Goal: Task Accomplishment & Management: Manage account settings

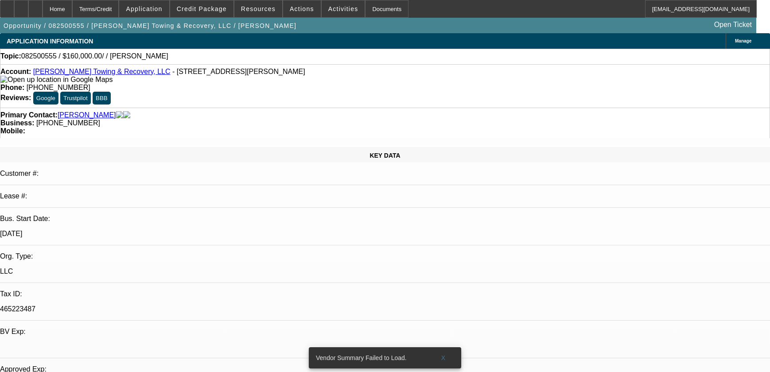
select select "0"
select select "2"
select select "0.1"
select select "4"
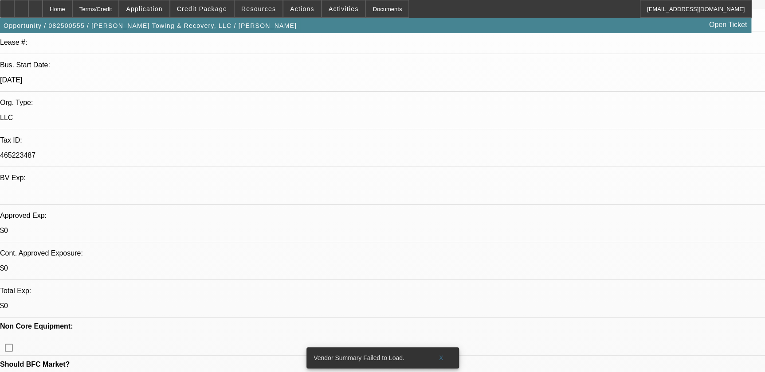
scroll to position [242, 0]
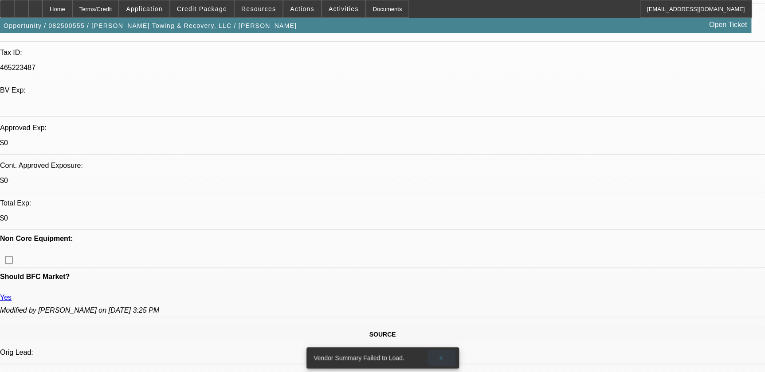
click at [442, 355] on span "X" at bounding box center [440, 358] width 5 height 7
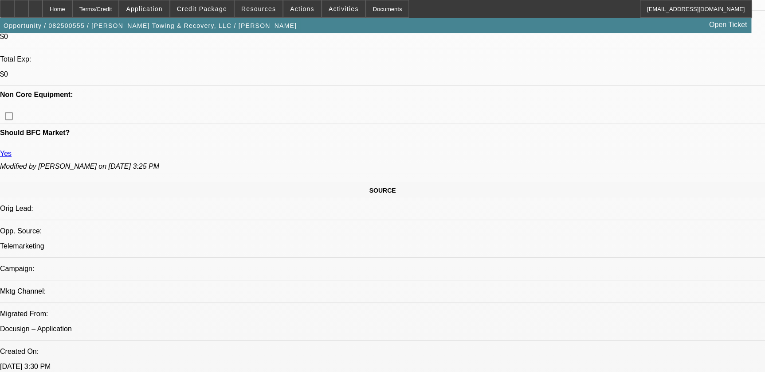
scroll to position [403, 0]
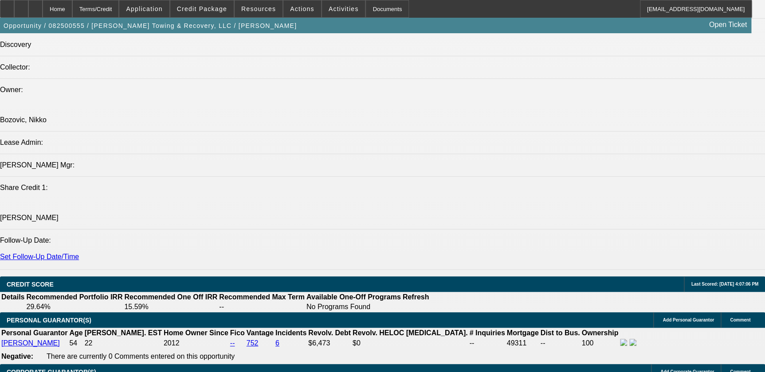
scroll to position [1168, 0]
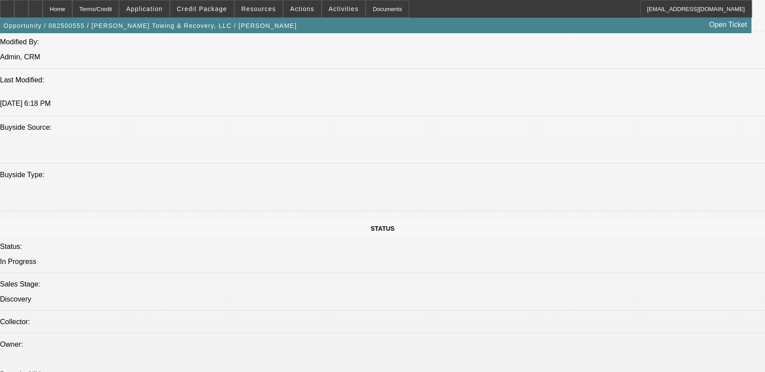
scroll to position [644, 0]
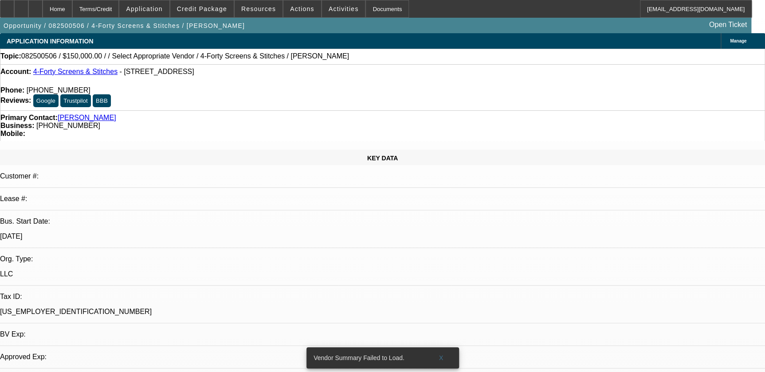
select select "0"
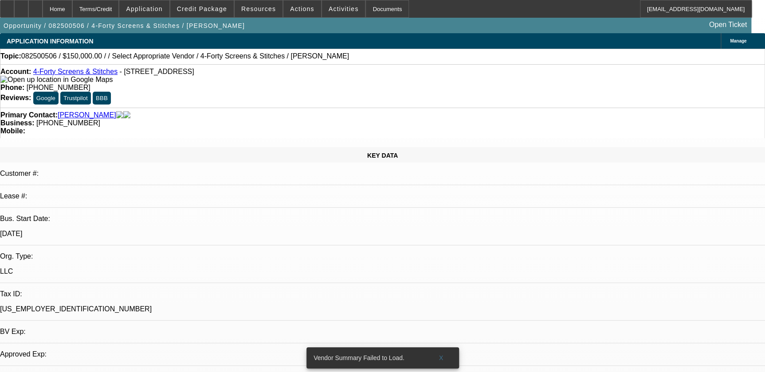
select select "2"
select select "0.1"
select select "1"
select select "2"
select select "4"
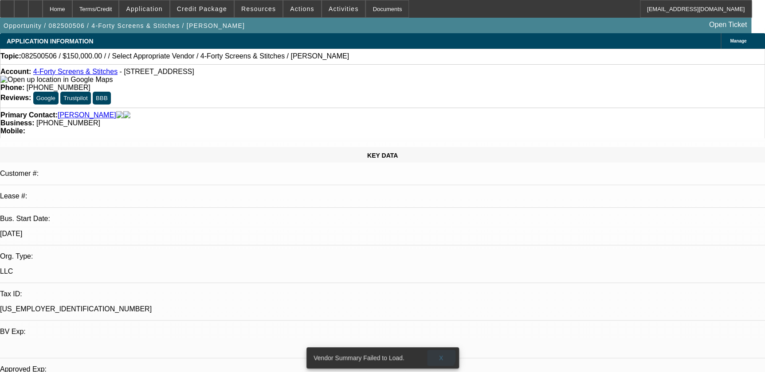
click at [438, 355] on span "X" at bounding box center [440, 358] width 5 height 7
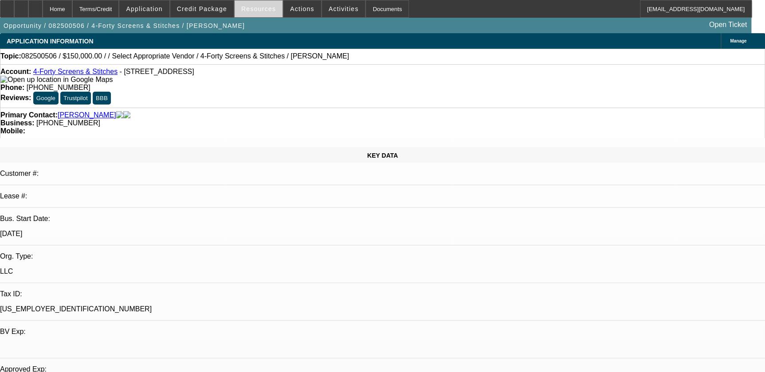
click at [273, 5] on span at bounding box center [258, 8] width 48 height 21
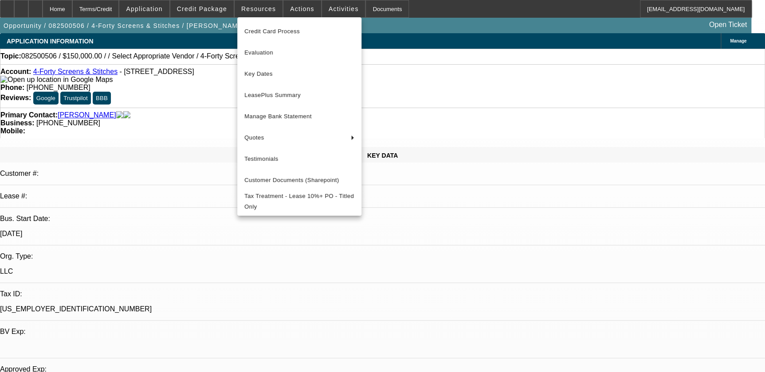
click at [300, 6] on div at bounding box center [382, 186] width 765 height 372
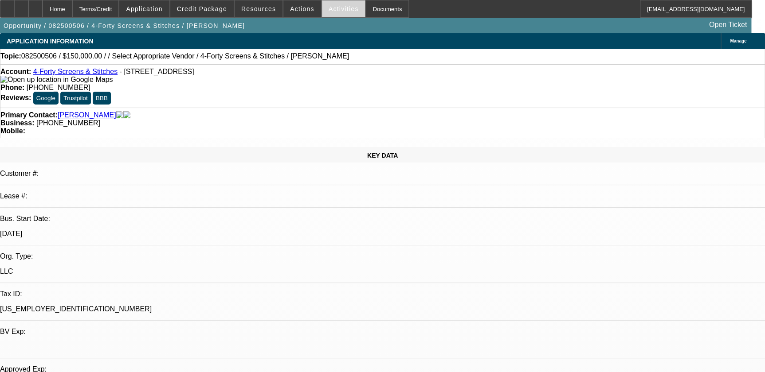
click at [328, 9] on span "Activities" at bounding box center [343, 8] width 30 height 7
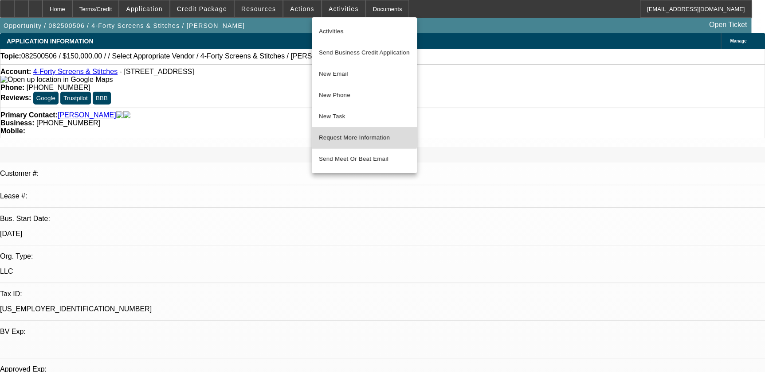
click at [352, 130] on button "Request More Information" at bounding box center [364, 137] width 105 height 21
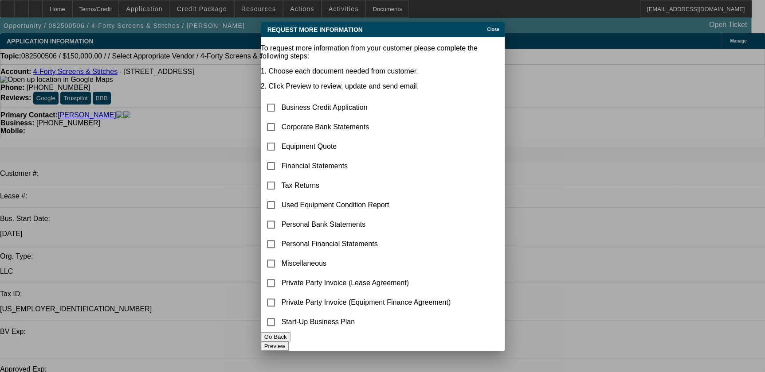
click at [484, 22] on div "Close" at bounding box center [494, 27] width 20 height 10
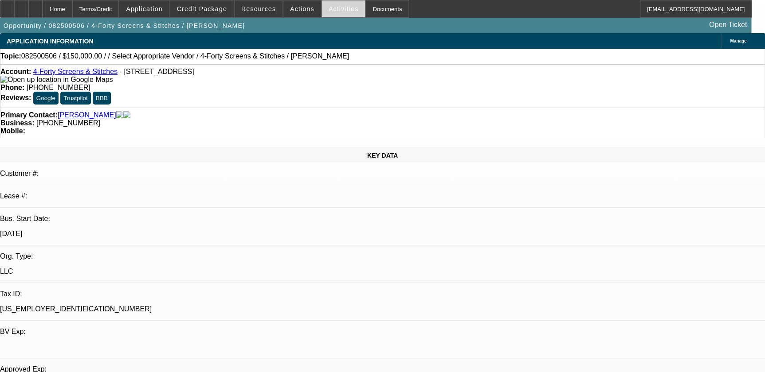
click at [334, 2] on span at bounding box center [343, 8] width 43 height 21
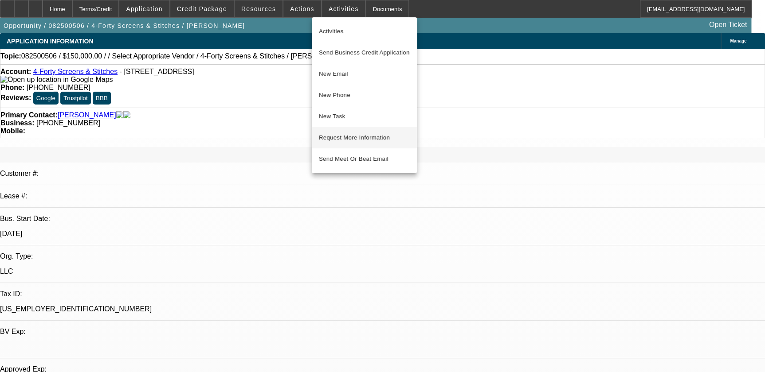
click at [382, 138] on span "Request More Information" at bounding box center [364, 138] width 91 height 11
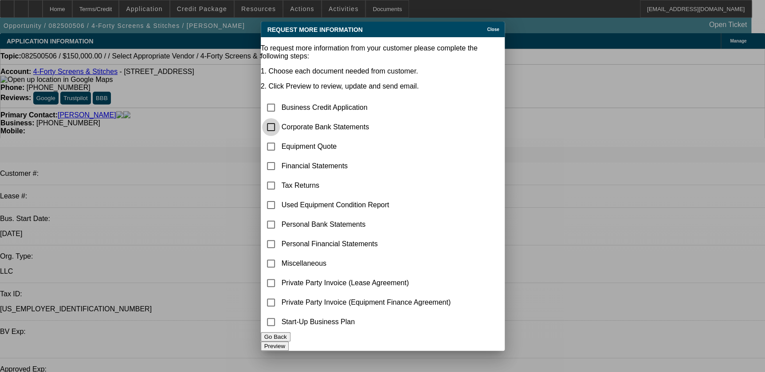
click at [280, 118] on input "checkbox" at bounding box center [271, 127] width 18 height 18
checkbox input "true"
click at [280, 138] on input "checkbox" at bounding box center [271, 147] width 18 height 18
checkbox input "true"
click at [289, 342] on button "Preview" at bounding box center [275, 346] width 28 height 9
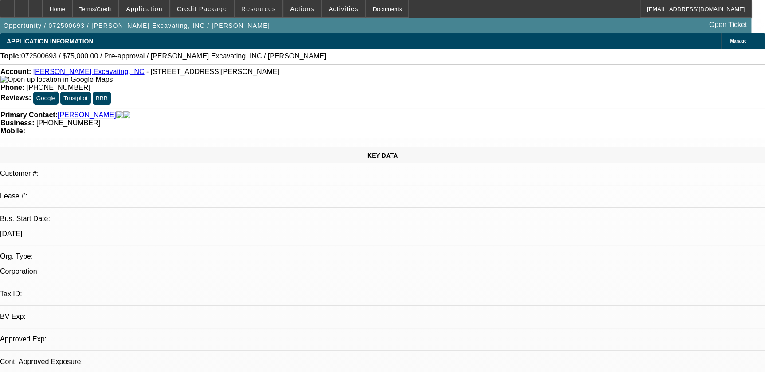
select select "0"
select select "2"
select select "0.1"
select select "1"
select select "2"
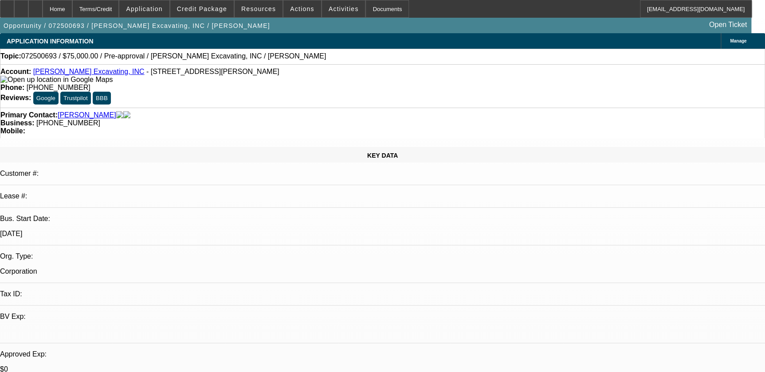
select select "4"
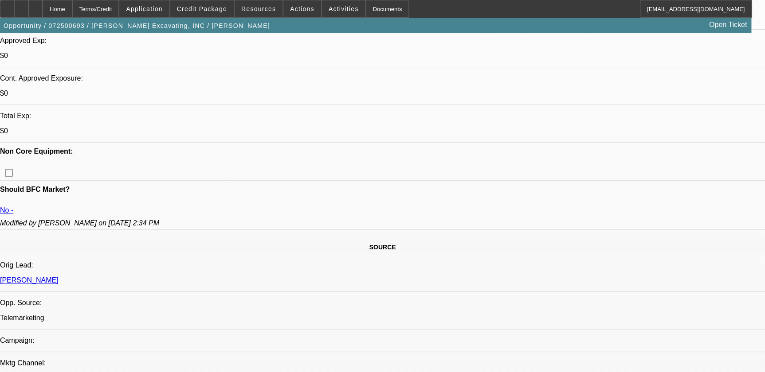
scroll to position [322, 0]
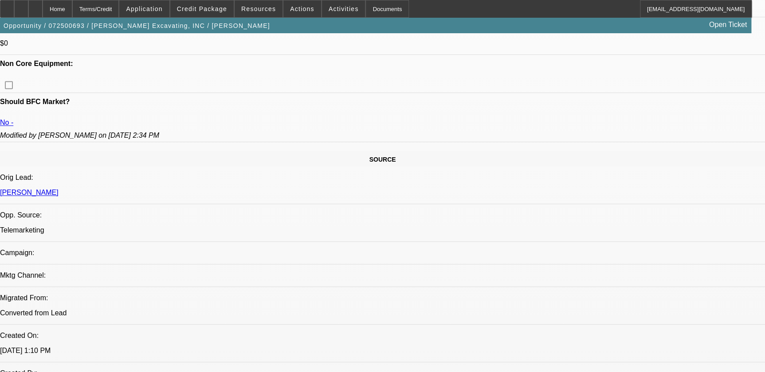
scroll to position [403, 0]
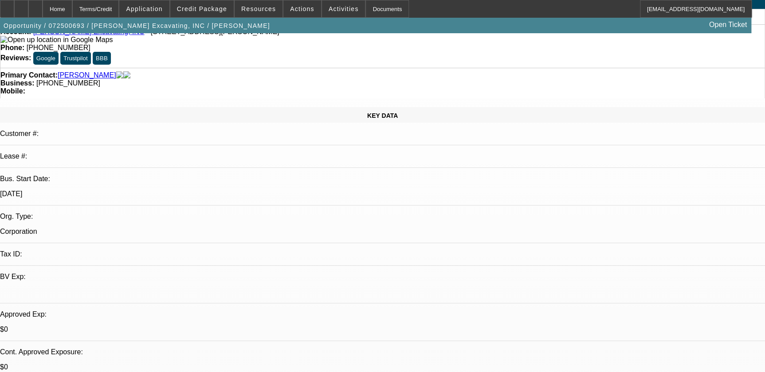
scroll to position [0, 0]
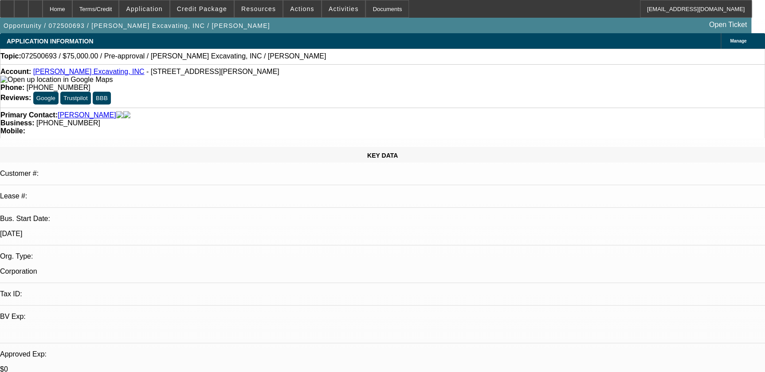
drag, startPoint x: 212, startPoint y: 75, endPoint x: 228, endPoint y: 78, distance: 15.7
click at [228, 78] on div "Account: Jimmy Landon Jr. Excavating, INC - 29923 Kingston Ln, Westover, MD 218…" at bounding box center [382, 76] width 764 height 16
drag, startPoint x: 228, startPoint y: 78, endPoint x: 219, endPoint y: 96, distance: 20.4
click at [219, 111] on div "Primary Contact: Landon, James" at bounding box center [382, 115] width 764 height 8
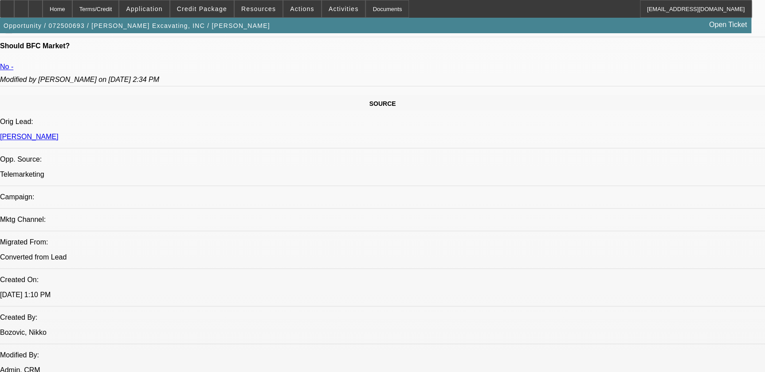
scroll to position [403, 0]
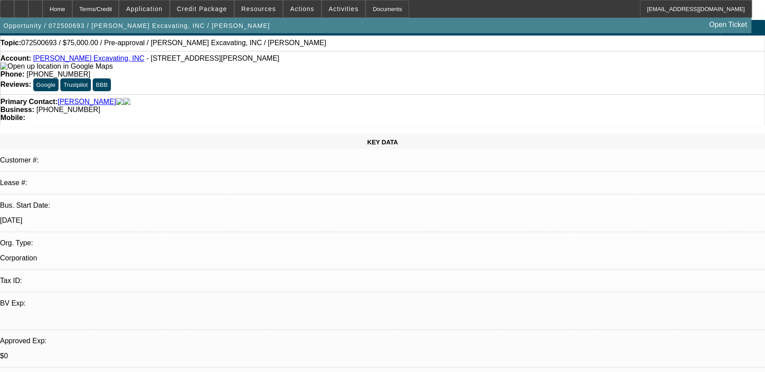
scroll to position [0, 0]
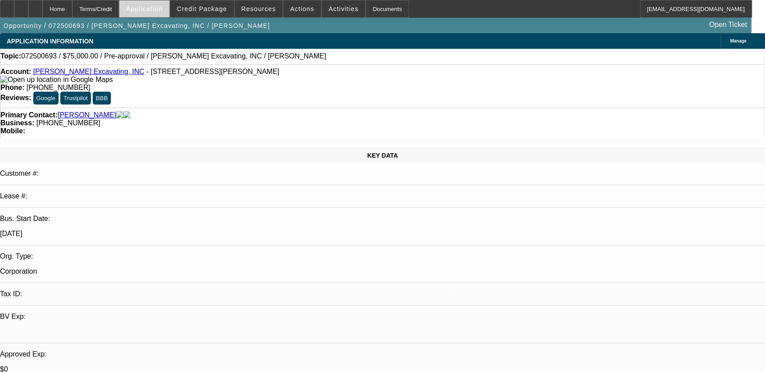
click at [162, 7] on span "Application" at bounding box center [144, 8] width 36 height 7
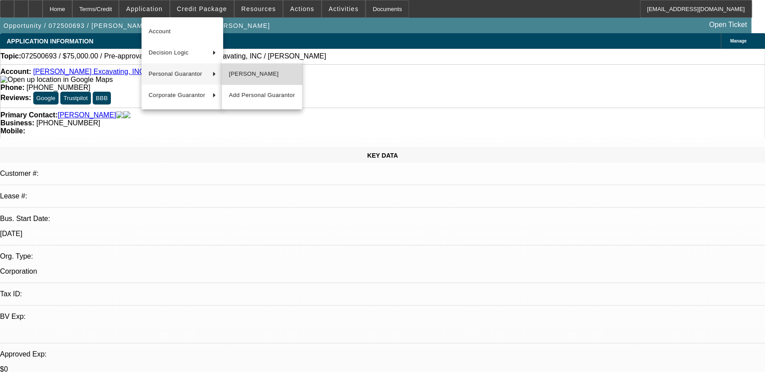
click at [269, 72] on span "James Landon" at bounding box center [262, 74] width 66 height 11
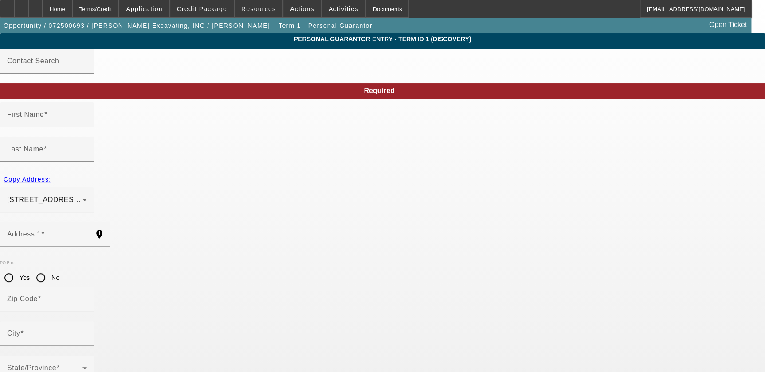
type input "James"
type input "Landon"
type input "29923 Kingston lane"
radio input "true"
type input "21871"
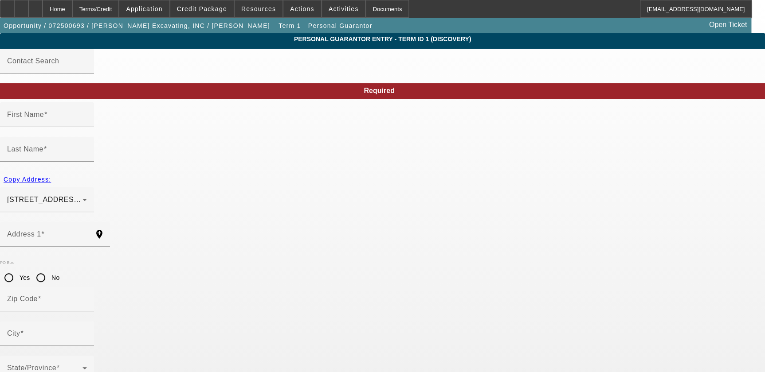
type input "Westover"
type input "(443) 978-0399"
type input "100"
type input "231-35-9298"
type input "jimmylandonexcavating@yahoo.com"
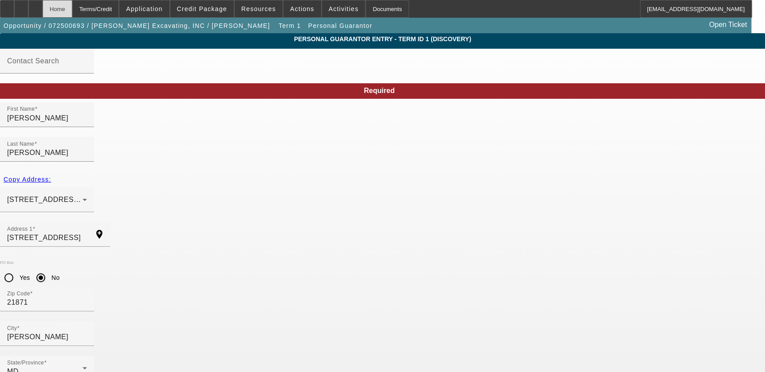
click at [72, 10] on div "Home" at bounding box center [58, 9] width 30 height 18
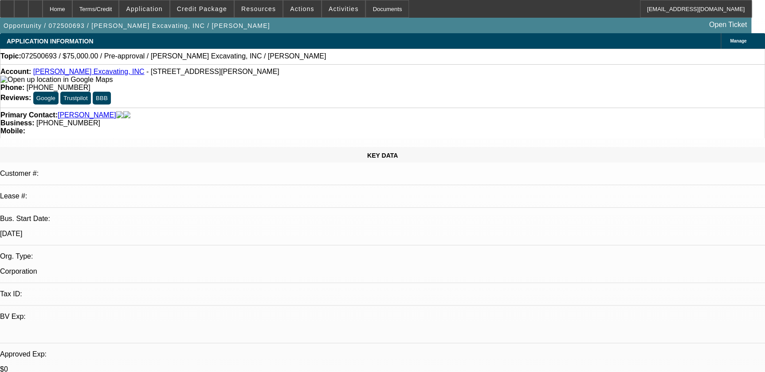
select select "0"
select select "2"
select select "0.1"
select select "4"
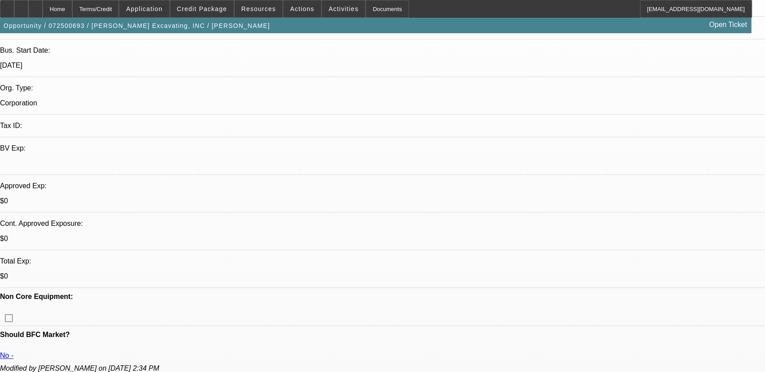
scroll to position [242, 0]
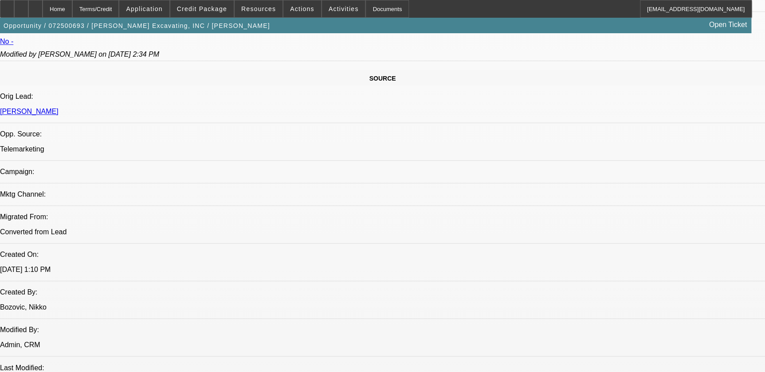
scroll to position [483, 0]
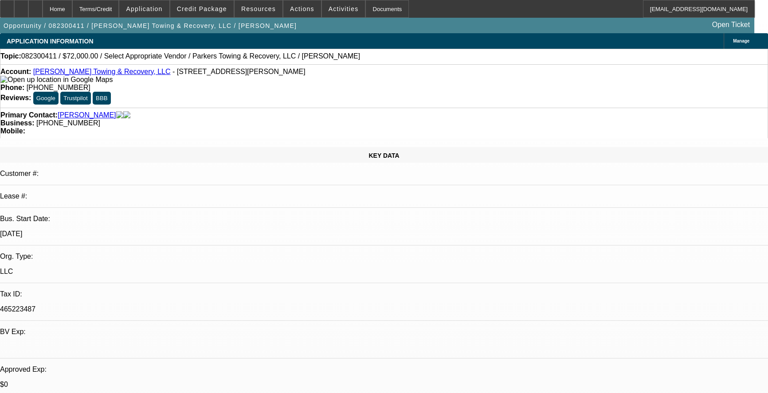
select select "0.1"
select select "0"
select select "0.1"
select select "1"
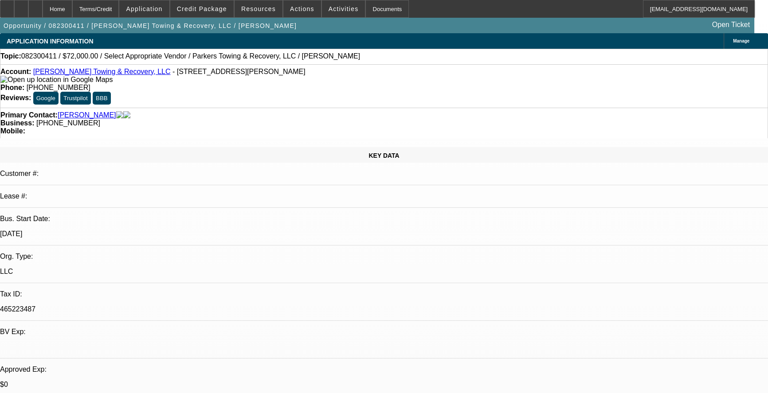
select select "15"
select select "1"
select select "3"
select select "15"
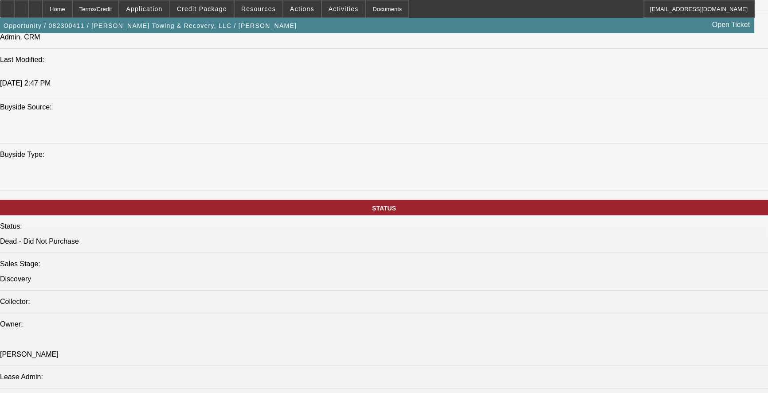
scroll to position [1128, 0]
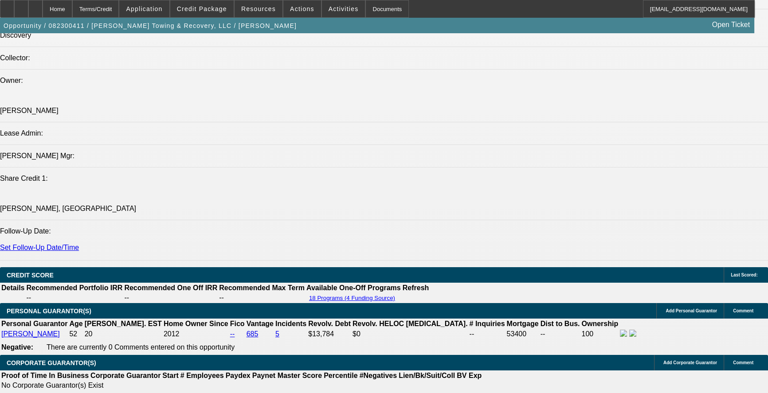
scroll to position [926, 0]
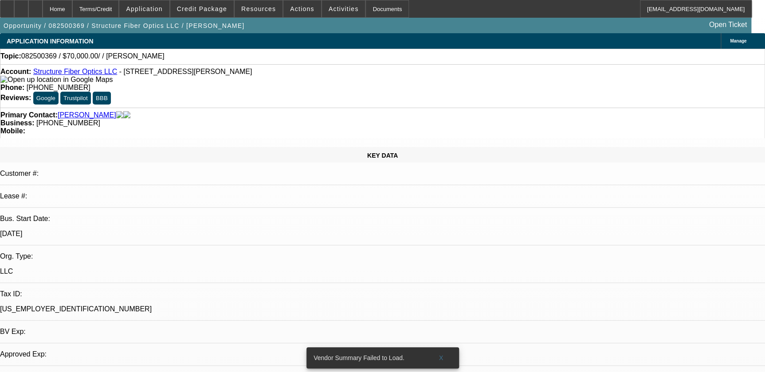
select select "0"
select select "2"
select select "0.1"
select select "4"
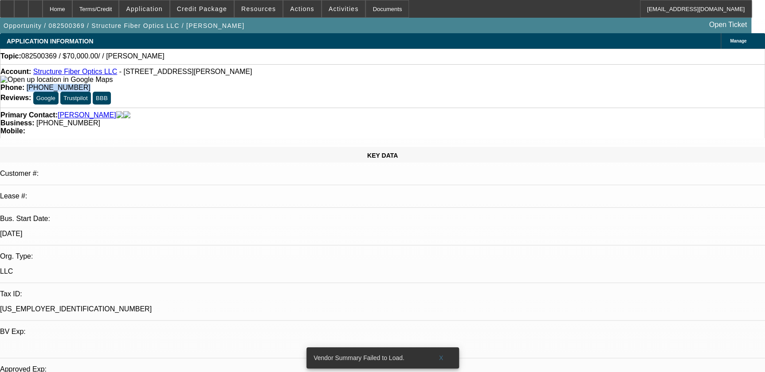
drag, startPoint x: 282, startPoint y: 73, endPoint x: 351, endPoint y: 80, distance: 69.5
click at [351, 80] on div "Account: Structure Fiber Optics LLC - [STREET_ADDRESS][PERSON_NAME] Phone: [PHO…" at bounding box center [382, 85] width 765 height 43
drag, startPoint x: 347, startPoint y: 78, endPoint x: 306, endPoint y: 74, distance: 41.4
copy span "(309) 703-5320"
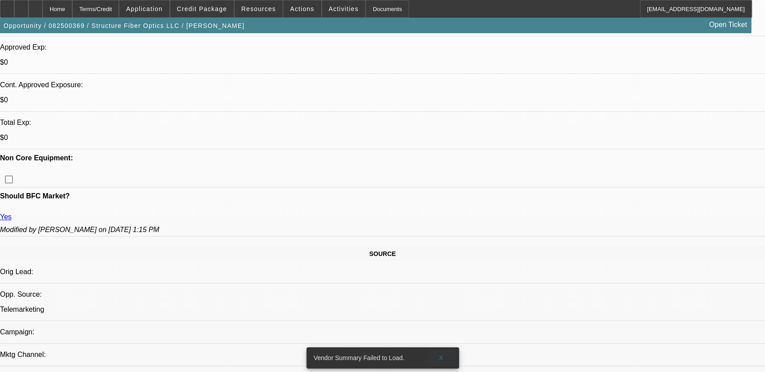
click at [442, 355] on span "X" at bounding box center [440, 358] width 5 height 7
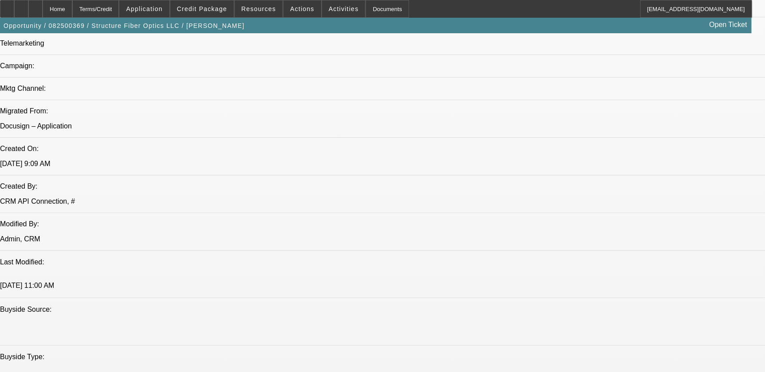
scroll to position [523, 0]
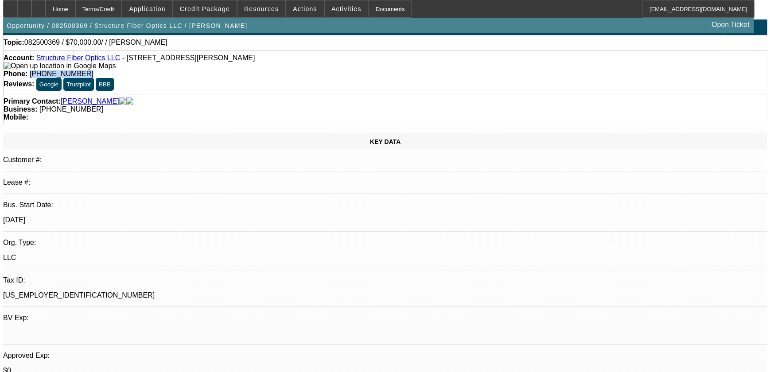
scroll to position [0, 0]
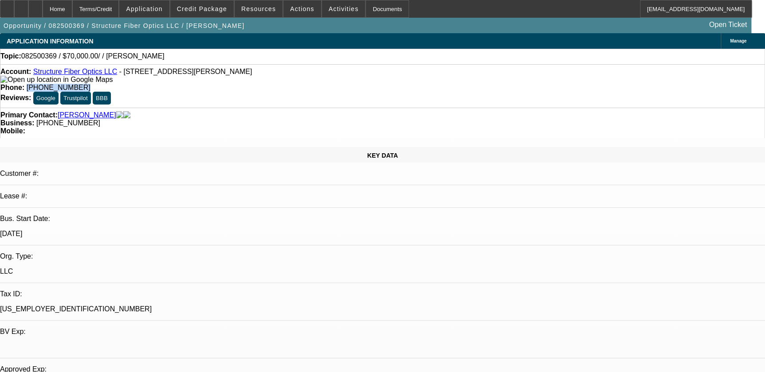
click at [81, 75] on link "Structure Fiber Optics LLC" at bounding box center [75, 72] width 84 height 8
click at [295, 6] on span "Actions" at bounding box center [302, 8] width 24 height 7
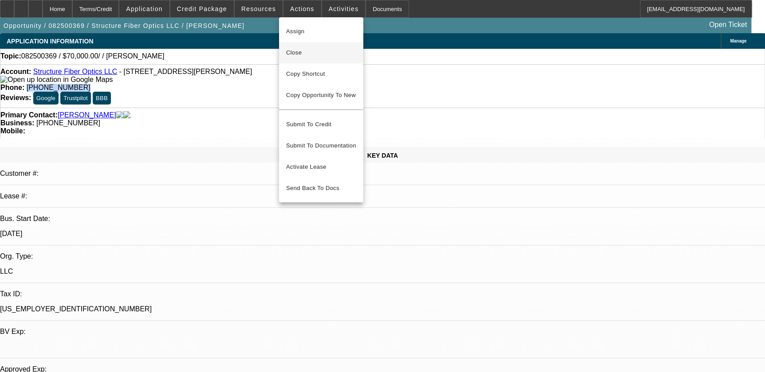
click at [312, 45] on button "Close" at bounding box center [321, 52] width 84 height 21
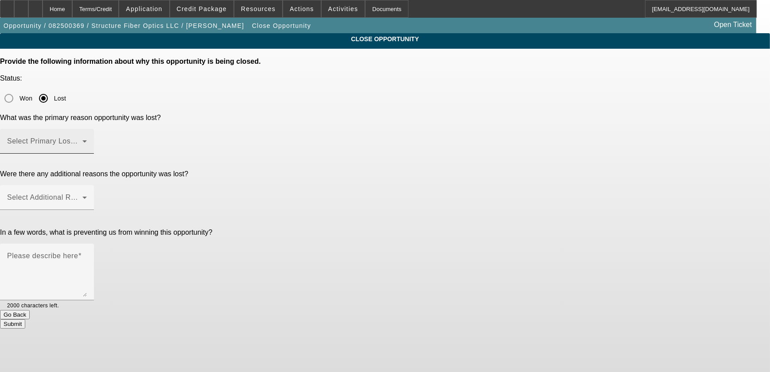
click at [82, 140] on span at bounding box center [44, 145] width 75 height 11
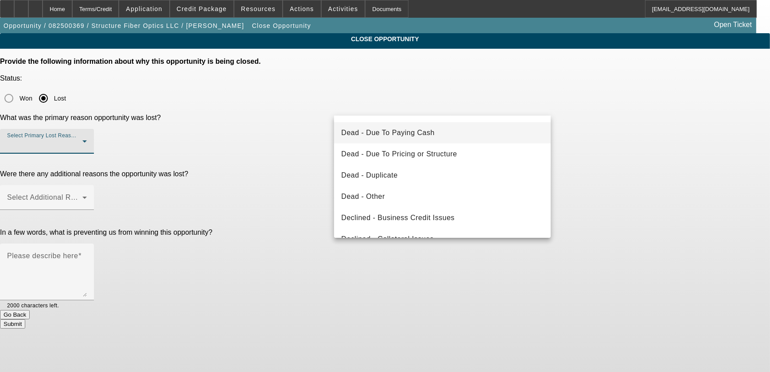
scroll to position [80, 0]
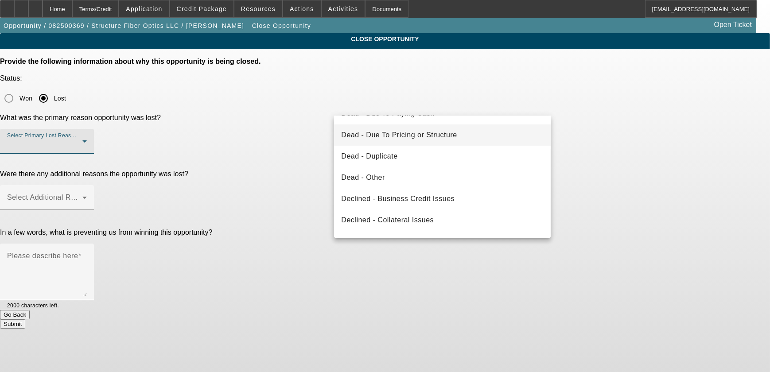
click at [425, 136] on span "Dead - Due To Pricing or Structure" at bounding box center [399, 135] width 116 height 11
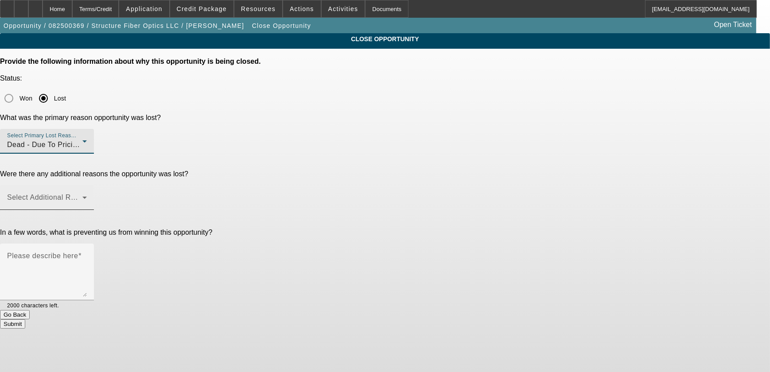
click at [82, 196] on span at bounding box center [44, 201] width 75 height 11
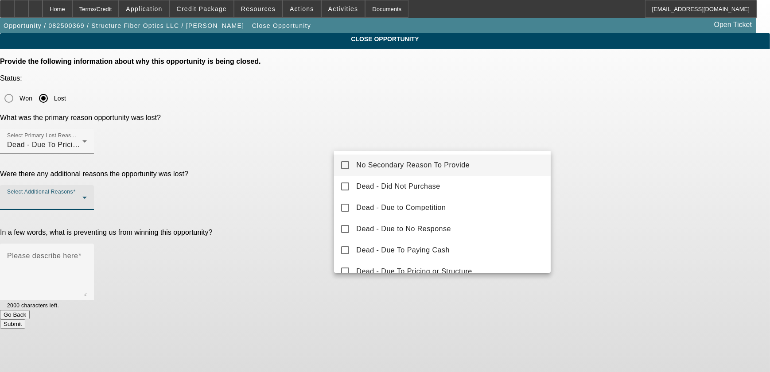
click at [426, 167] on span "No Secondary Reason To Provide" at bounding box center [412, 165] width 113 height 11
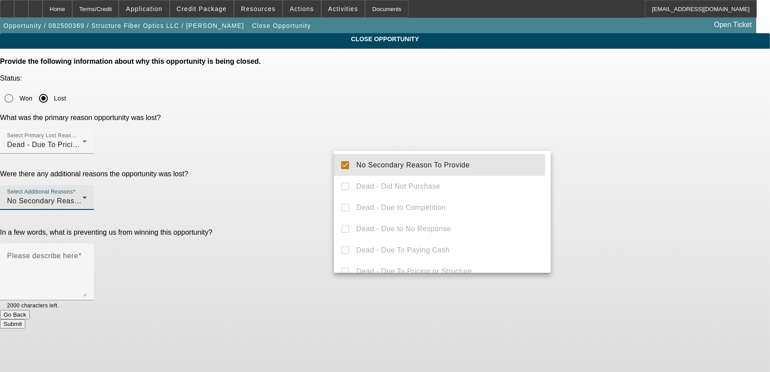
click at [712, 129] on div at bounding box center [385, 186] width 770 height 372
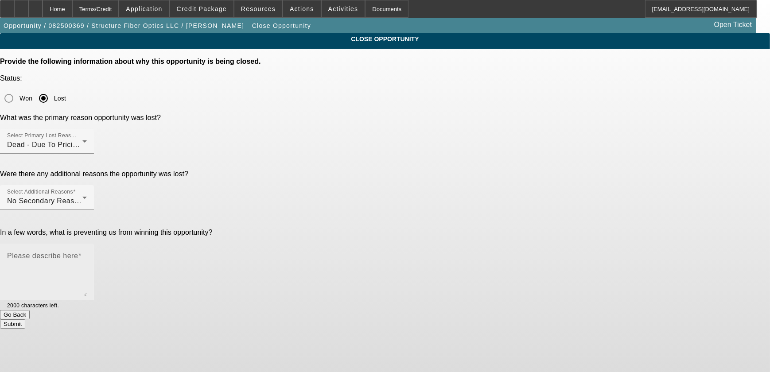
click at [87, 254] on textarea "Please describe here" at bounding box center [47, 275] width 80 height 43
type textarea "H"
click at [123, 141] on span "Dead - Due To Pricing or Structure" at bounding box center [65, 145] width 116 height 8
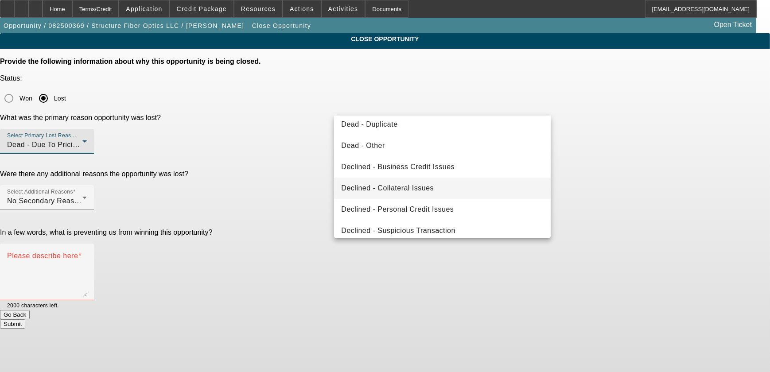
scroll to position [119, 0]
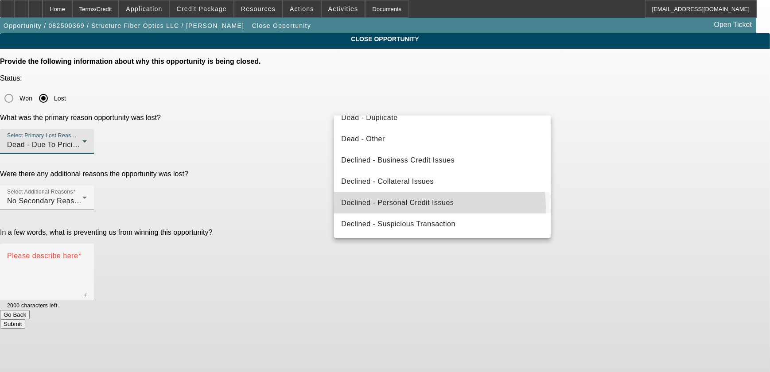
click at [432, 207] on span "Declined - Personal Credit Issues" at bounding box center [397, 203] width 113 height 11
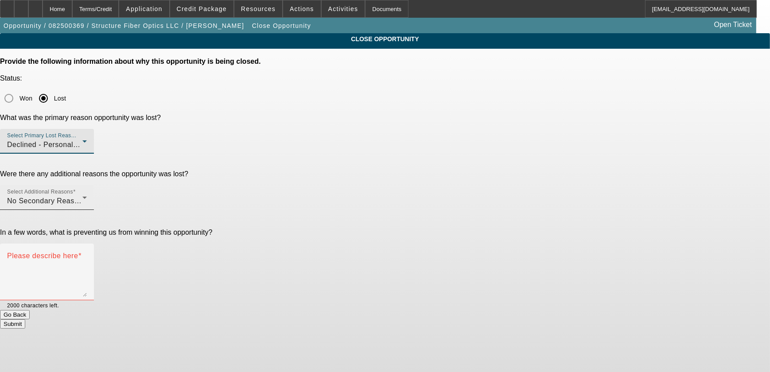
click at [87, 185] on div "Select Additional Reasons No Secondary Reason To Provide" at bounding box center [47, 197] width 80 height 25
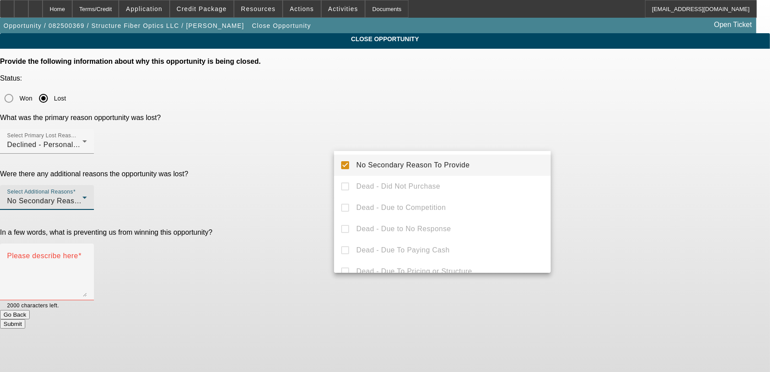
click at [607, 126] on div at bounding box center [385, 186] width 770 height 372
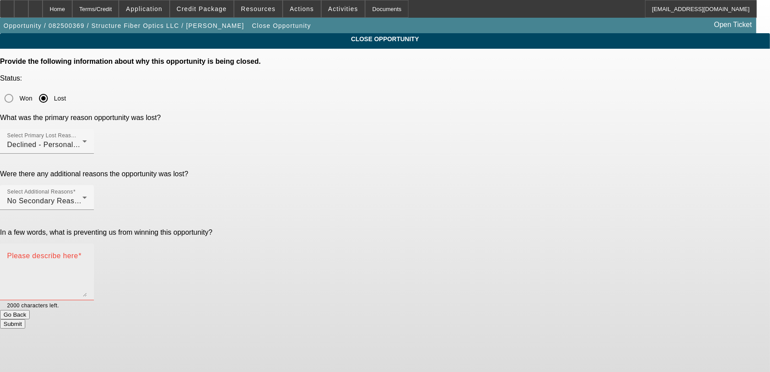
click at [87, 254] on textarea "Please describe here" at bounding box center [47, 275] width 80 height 43
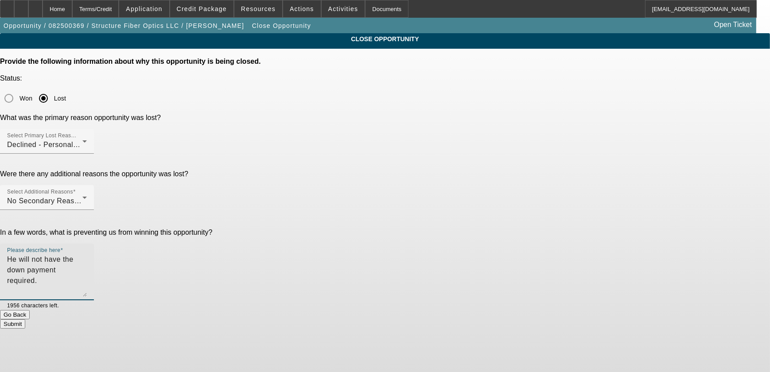
type textarea "He will not have the down payment required."
click at [608, 168] on div "CLOSE OPPORTUNITY Provide the following information about why this opportunity …" at bounding box center [385, 181] width 770 height 296
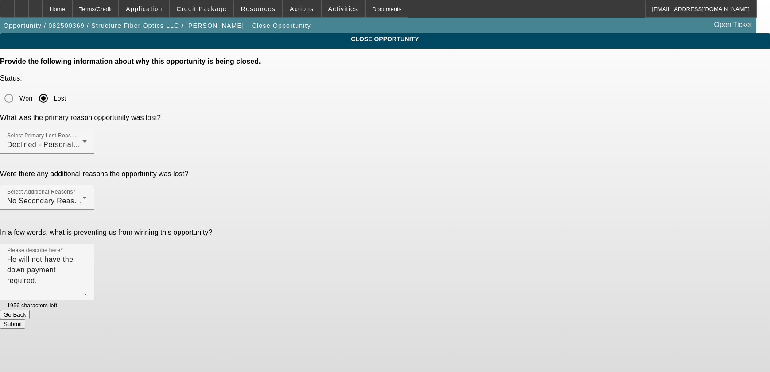
click at [25, 320] on button "Submit" at bounding box center [12, 324] width 25 height 9
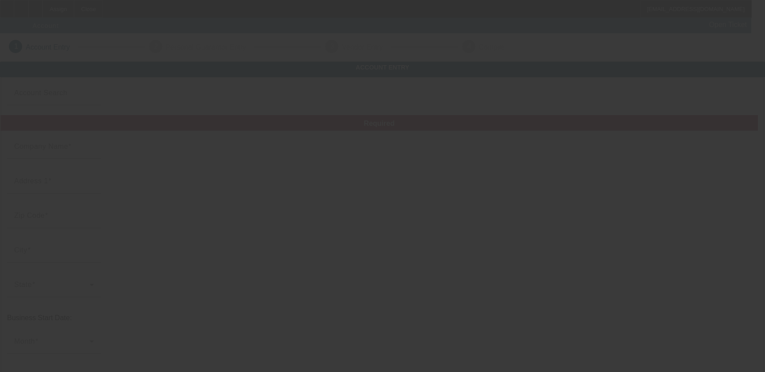
type input "[DATE]"
type input "AAA SILKSCREENING & SPORTING GOODS, INC."
type input "[STREET_ADDRESS][PERSON_NAME]"
type input "70062"
type input "Kenner"
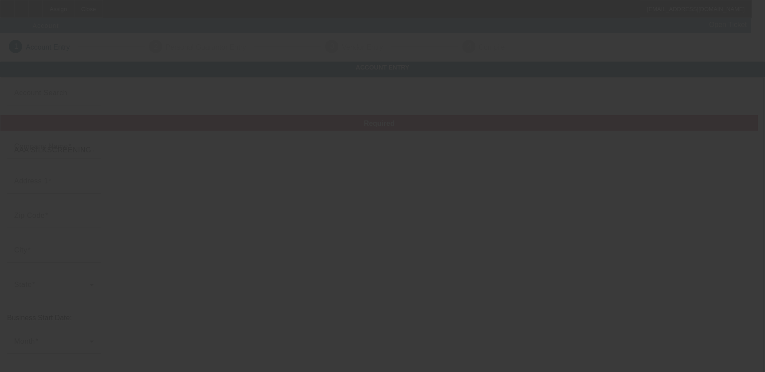
type input "[PHONE_NUMBER]"
type input "[EMAIL_ADDRESS][PERSON_NAME][DOMAIN_NAME]"
type input "[PHONE_NUMBER]"
type input "[US_EMPLOYER_IDENTIFICATION_NUMBER]"
type input "Corp And Team Uniforms"
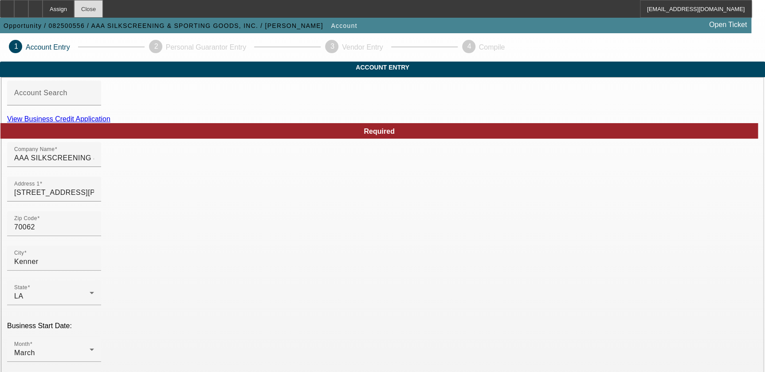
click at [103, 12] on div "Close" at bounding box center [88, 9] width 29 height 18
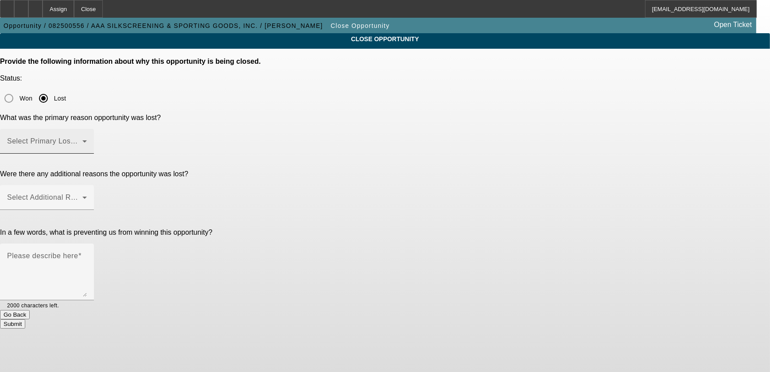
click at [87, 129] on div "Select Primary Lost Reason" at bounding box center [47, 141] width 80 height 25
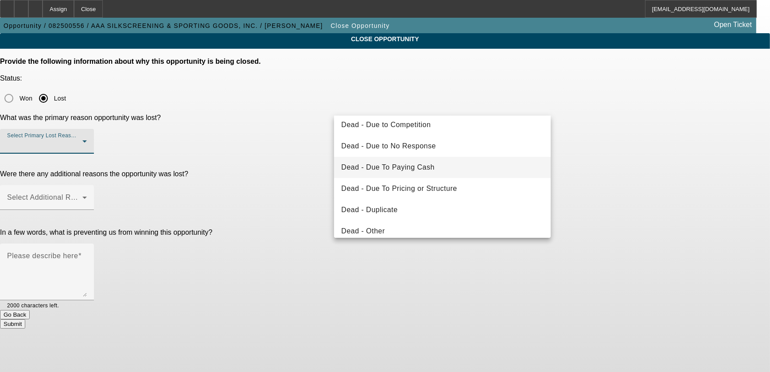
scroll to position [40, 0]
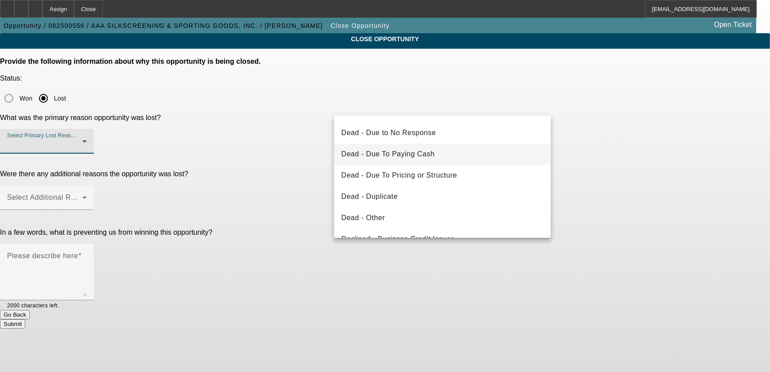
click at [423, 195] on mat-option "Dead - Duplicate" at bounding box center [442, 196] width 217 height 21
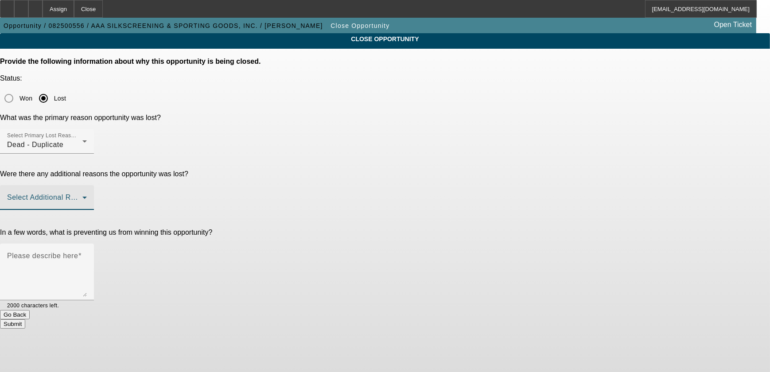
click at [82, 196] on span at bounding box center [44, 201] width 75 height 11
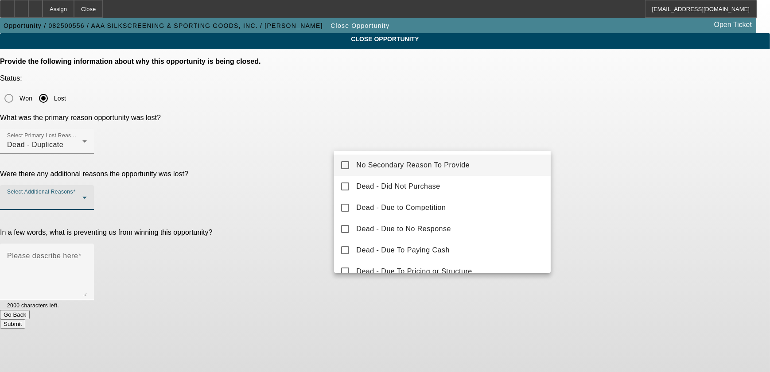
click at [405, 164] on span "No Secondary Reason To Provide" at bounding box center [412, 165] width 113 height 11
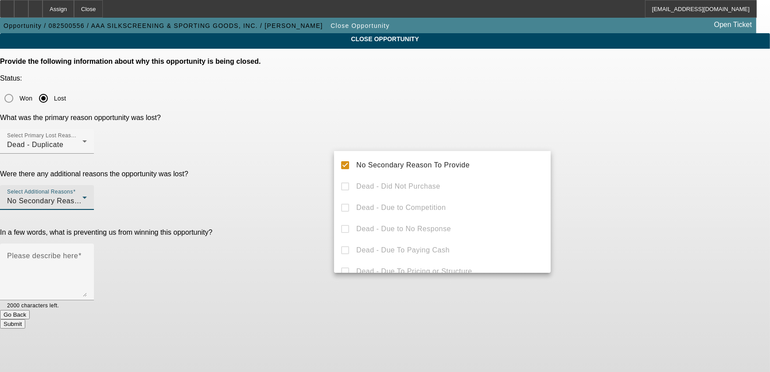
click at [640, 122] on div at bounding box center [385, 186] width 770 height 372
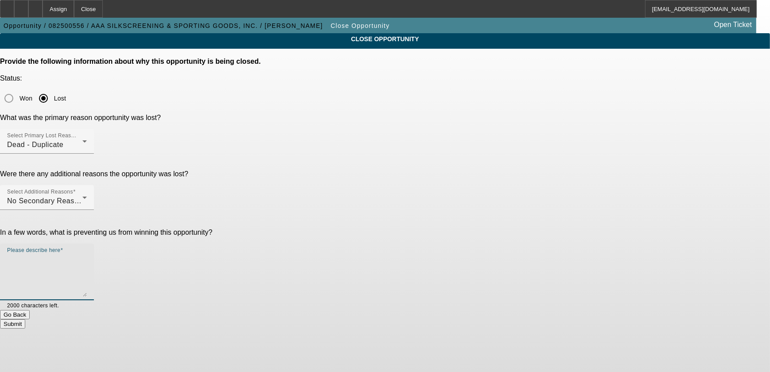
click at [87, 254] on textarea "Please describe here" at bounding box center [47, 275] width 80 height 43
type textarea "Duplicate"
click at [760, 208] on app-close-opportunity "CLOSE OPPORTUNITY Provide the following information about why this opportunity …" at bounding box center [385, 181] width 770 height 296
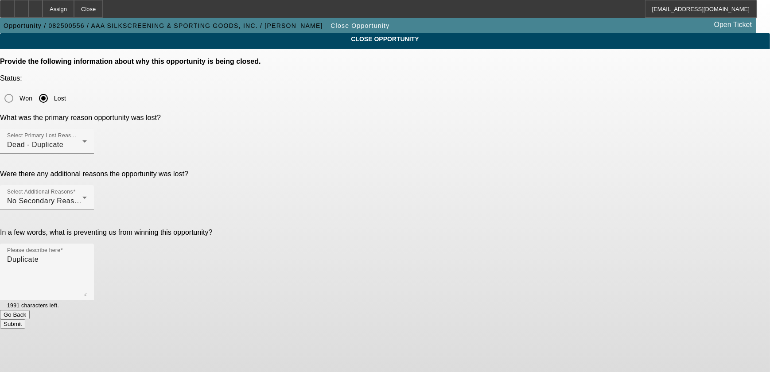
click at [25, 320] on button "Submit" at bounding box center [12, 324] width 25 height 9
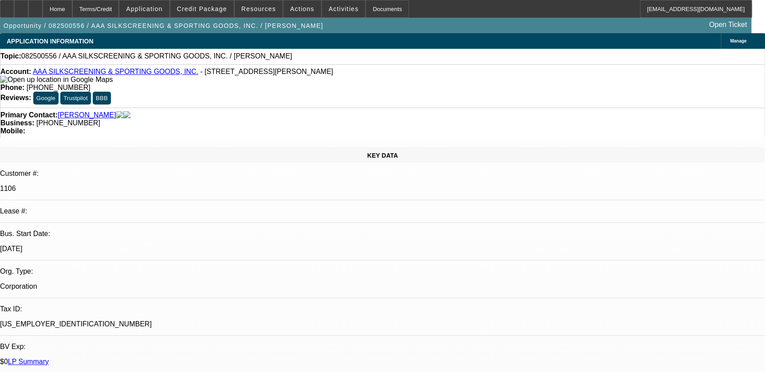
select select "0"
select select "2"
select select "0.1"
select select "4"
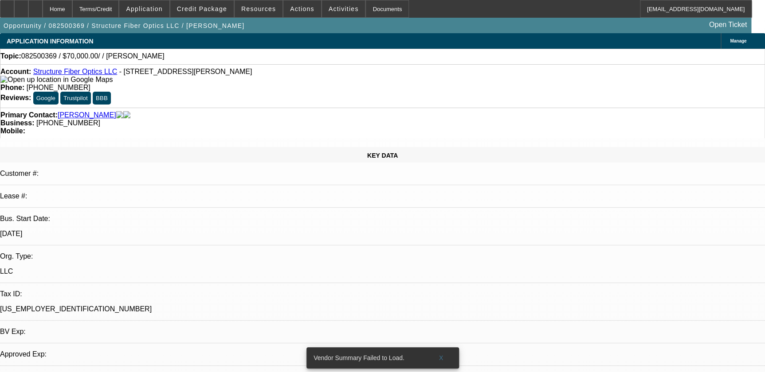
select select "0"
select select "2"
select select "0.1"
select select "1"
select select "2"
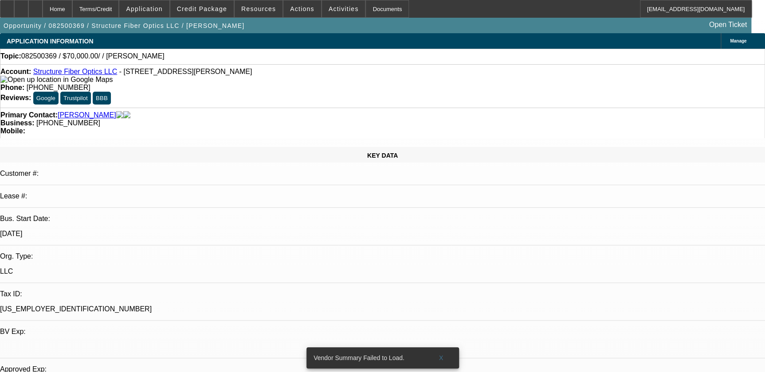
select select "4"
